Goal: Task Accomplishment & Management: Manage account settings

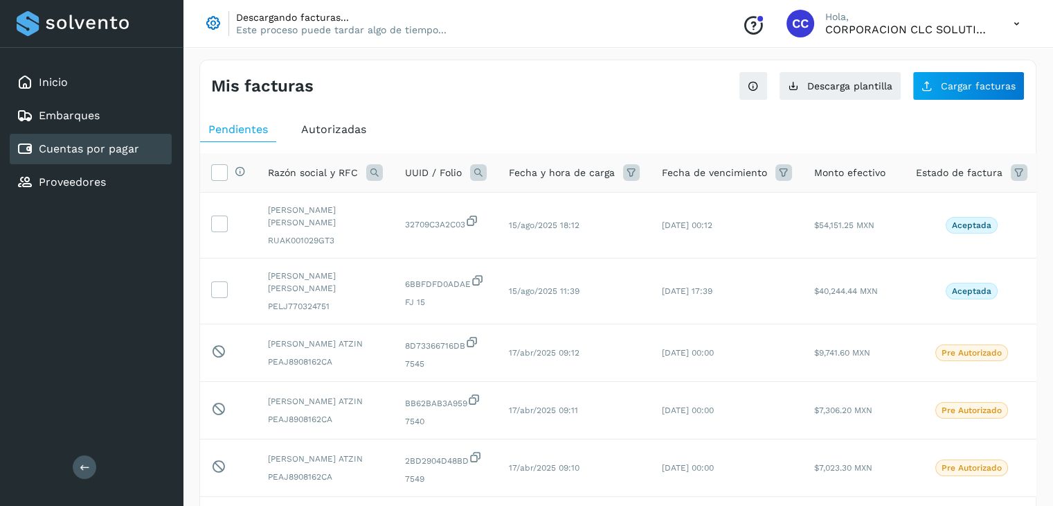
drag, startPoint x: 0, startPoint y: 0, endPoint x: 118, endPoint y: 148, distance: 189.2
click at [118, 148] on link "Cuentas por pagar" at bounding box center [89, 148] width 100 height 13
click at [101, 186] on link "Proveedores" at bounding box center [72, 181] width 67 height 13
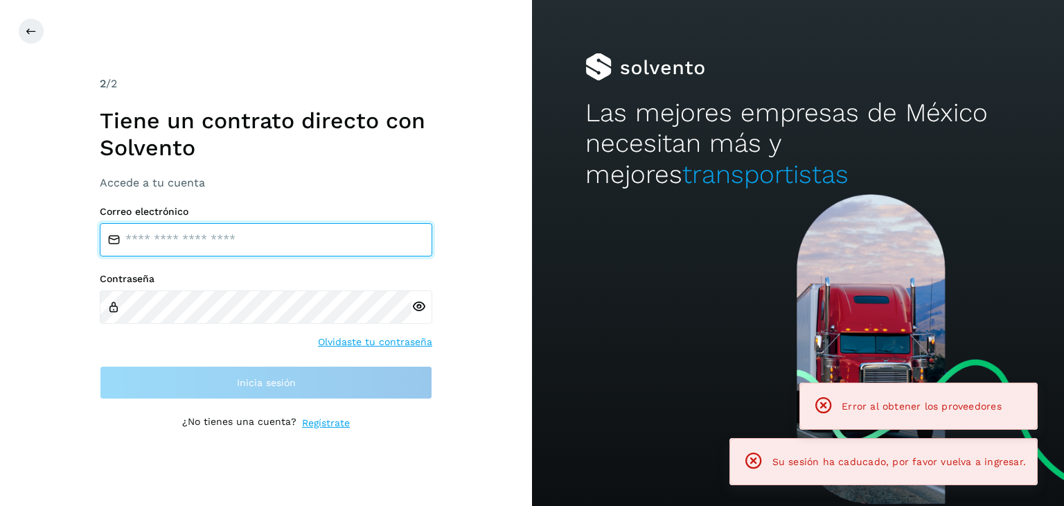
click at [190, 233] on input "email" at bounding box center [266, 239] width 332 height 33
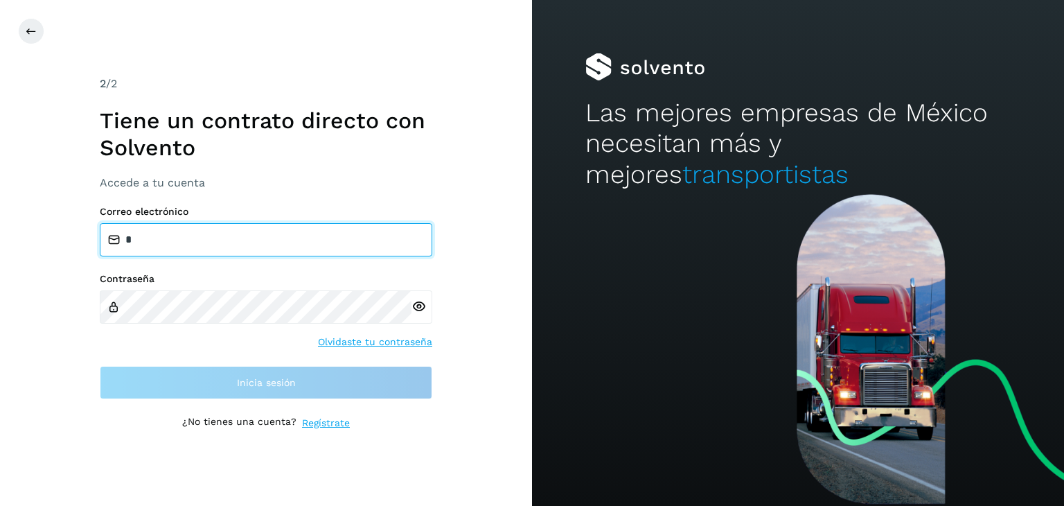
type input "**********"
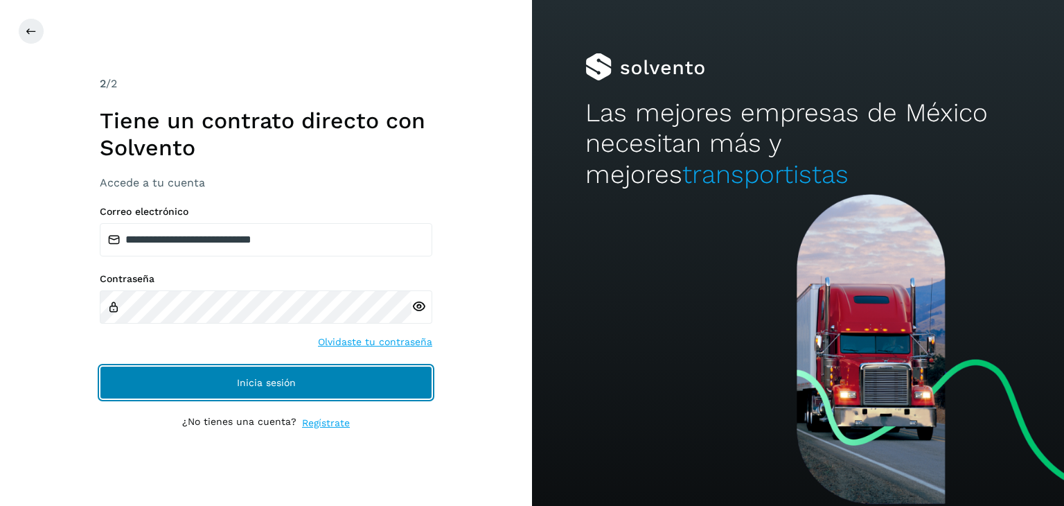
click at [287, 393] on button "Inicia sesión" at bounding box center [266, 382] width 332 height 33
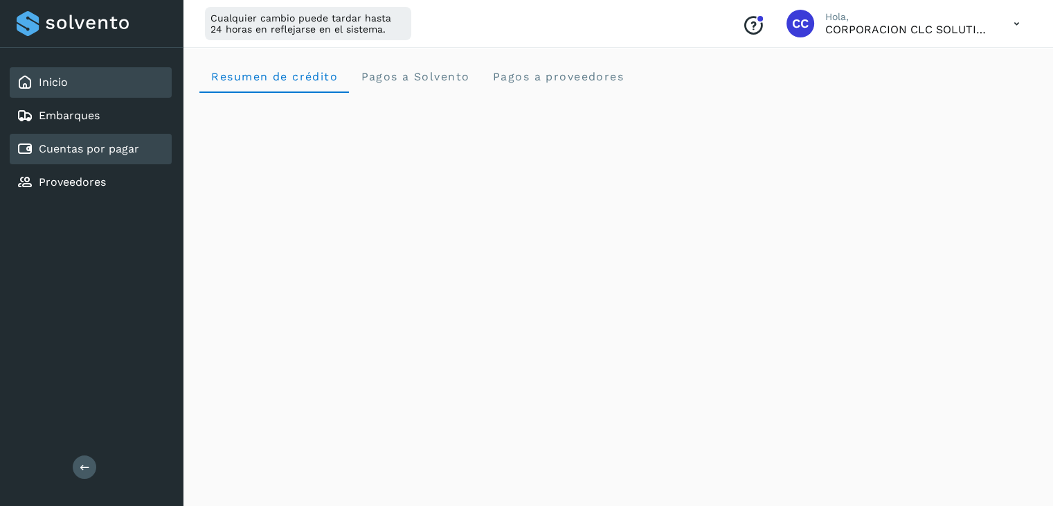
click at [112, 147] on link "Cuentas por pagar" at bounding box center [89, 148] width 100 height 13
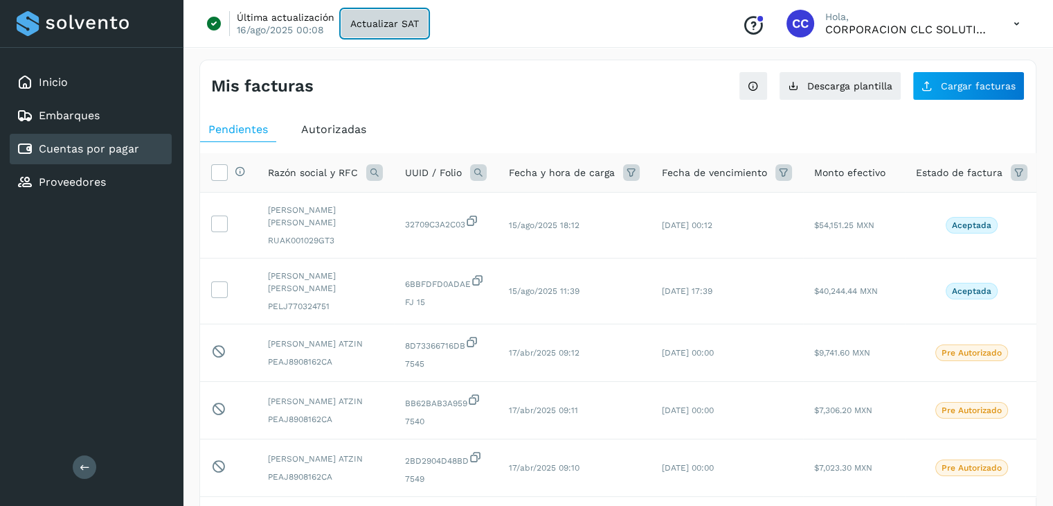
click at [374, 27] on span "Actualizar SAT" at bounding box center [384, 24] width 69 height 10
